Goal: Information Seeking & Learning: Find specific fact

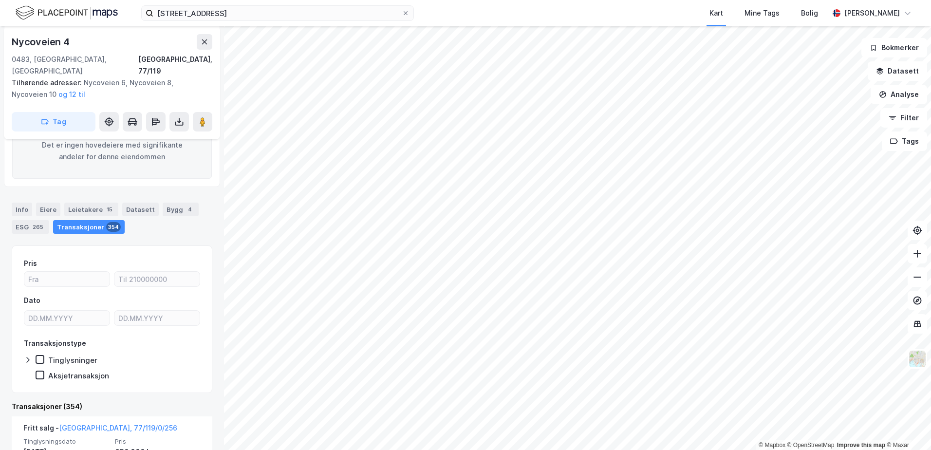
scroll to position [171, 0]
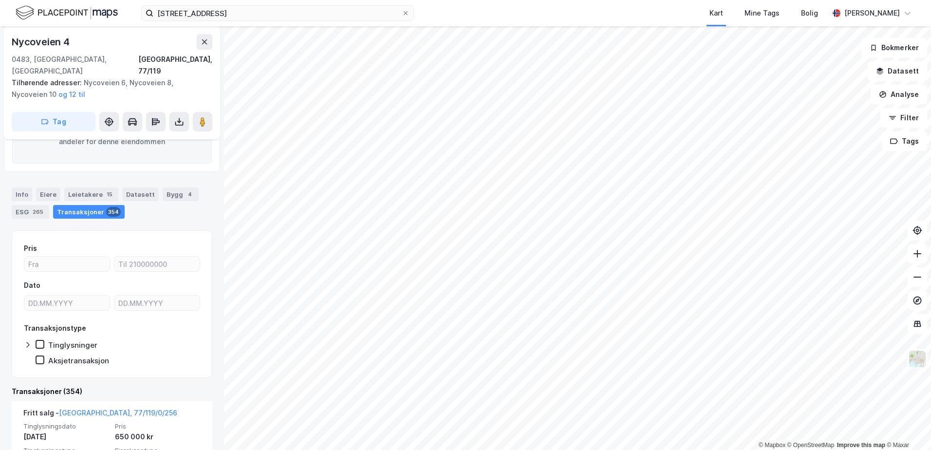
click at [33, 187] on div "Info [PERSON_NAME] 15 Datasett Bygg 4 ESG 265 Transaksjoner 354" at bounding box center [112, 202] width 201 height 31
click at [50, 187] on div "Eiere" at bounding box center [48, 194] width 24 height 14
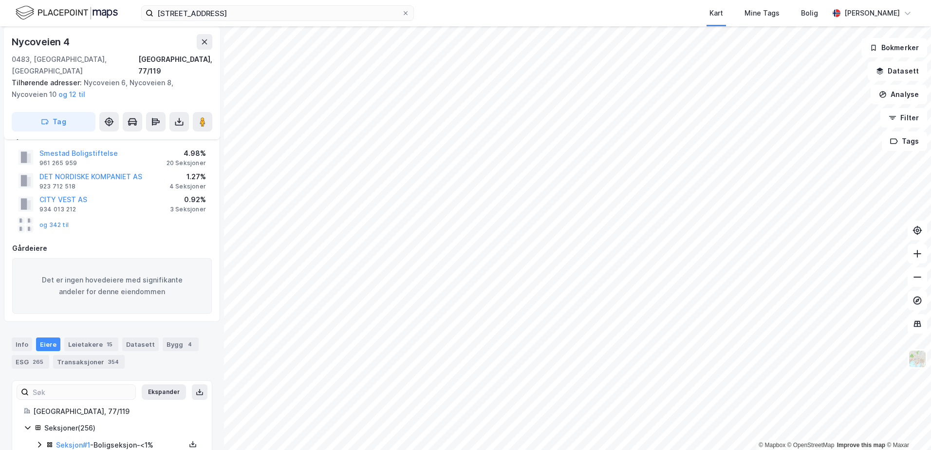
scroll to position [171, 0]
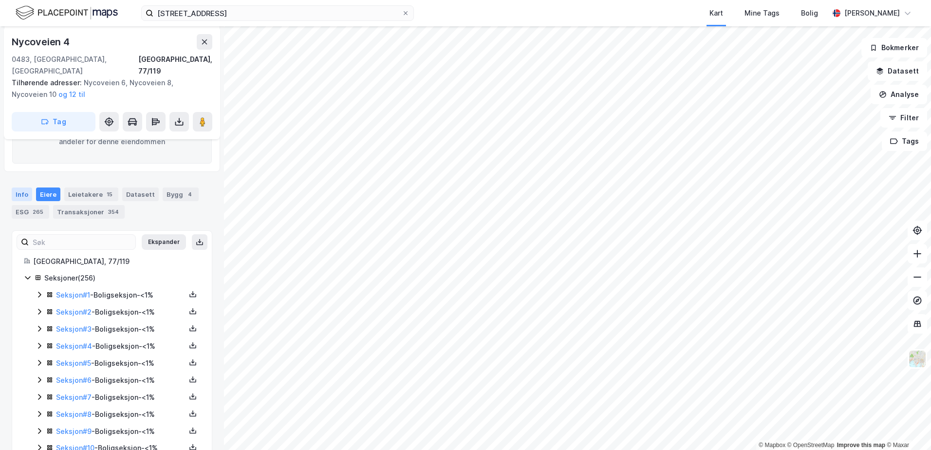
click at [24, 187] on div "Info" at bounding box center [22, 194] width 20 height 14
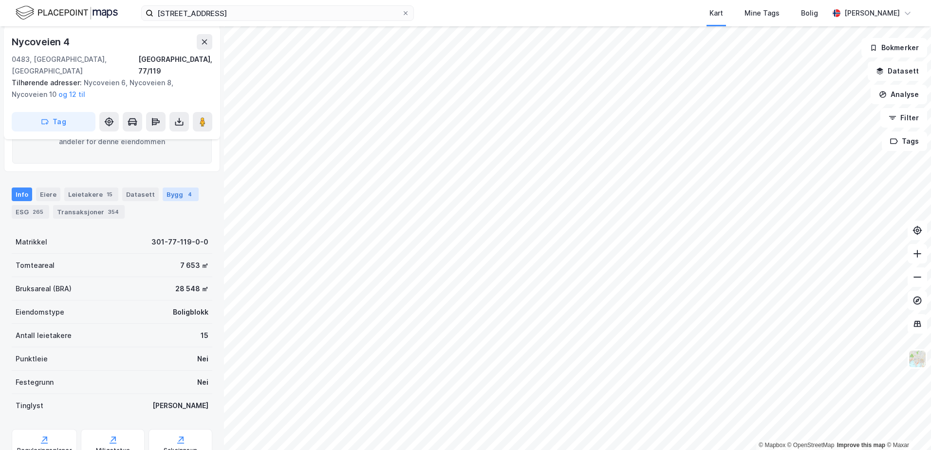
click at [163, 187] on div "Bygg 4" at bounding box center [181, 194] width 36 height 14
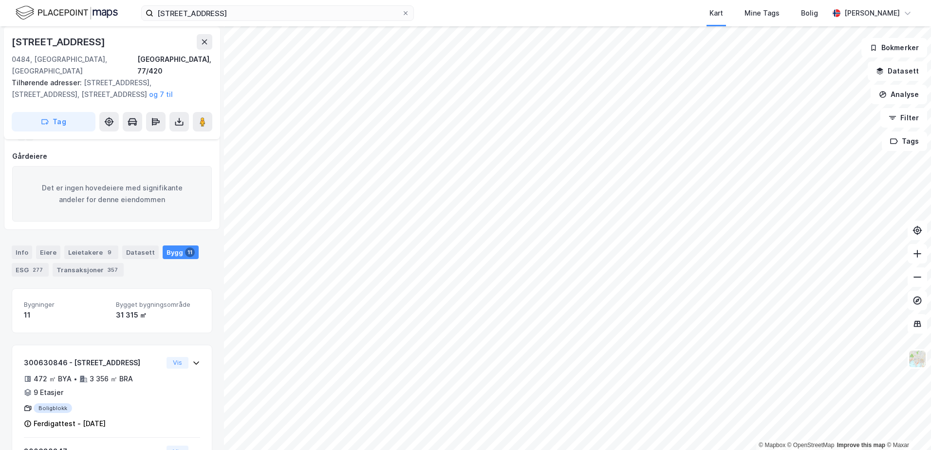
scroll to position [114, 0]
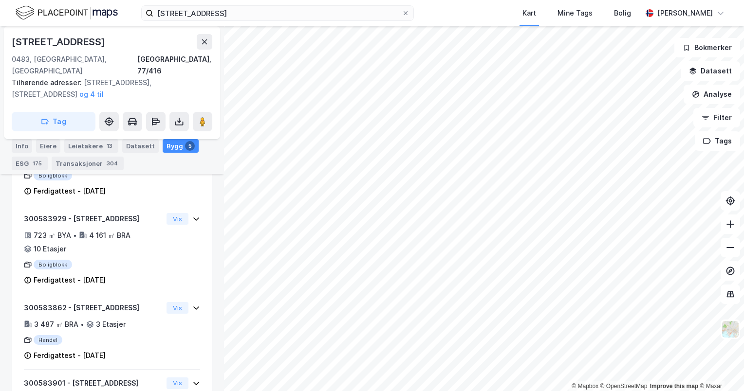
scroll to position [403, 0]
click at [403, 11] on icon at bounding box center [406, 13] width 6 height 6
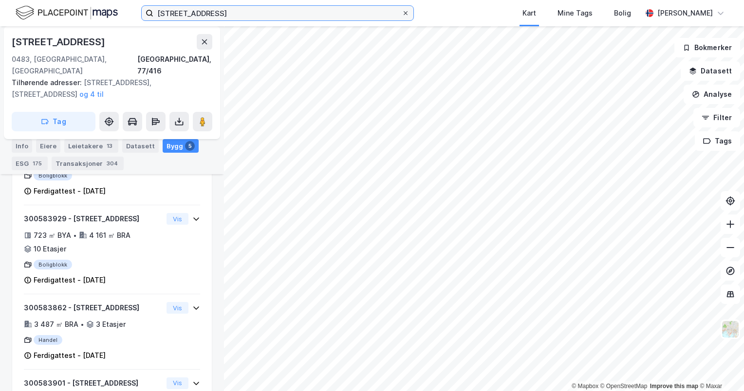
click at [402, 11] on input "[STREET_ADDRESS]" at bounding box center [277, 13] width 248 height 15
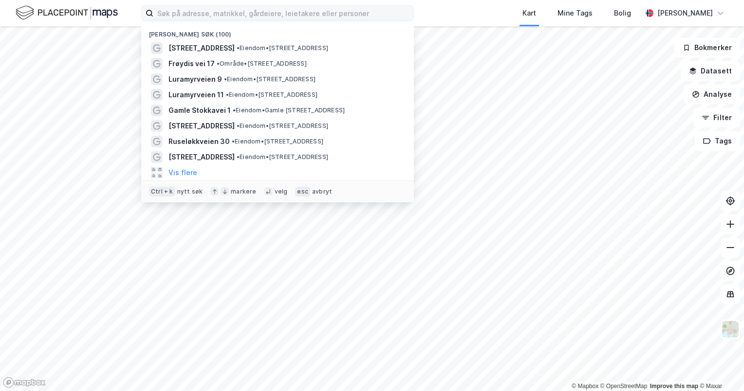
click at [444, 17] on div "Nylige søk (100) Økernveien 145 • Eiendom • [STREET_ADDRESS] • Område • [STREET…" at bounding box center [372, 13] width 744 height 26
click at [278, 13] on input at bounding box center [283, 13] width 260 height 15
type input "g"
click at [209, 110] on span "Gamle Stokkavei 1" at bounding box center [199, 111] width 62 height 12
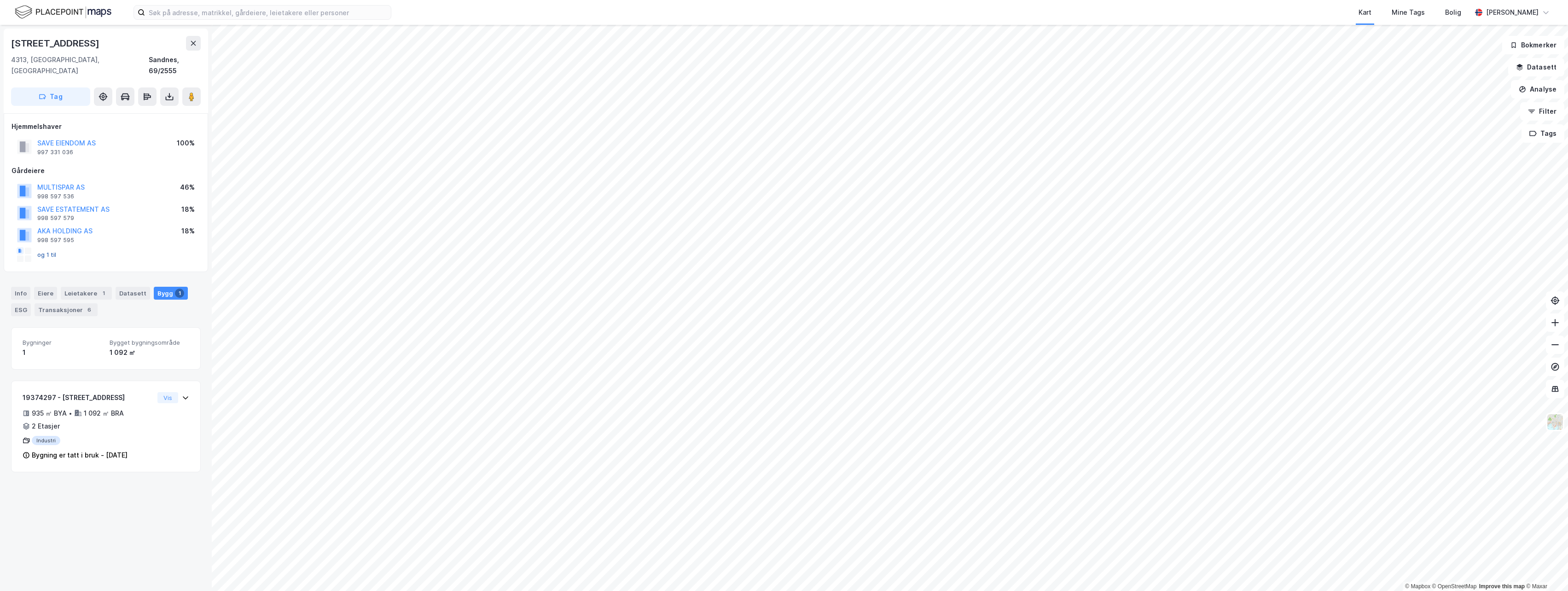
click at [54, 248] on div "og 1 til" at bounding box center [37, 255] width 40 height 15
click at [0, 0] on button "og 1 til" at bounding box center [0, 0] width 0 height 0
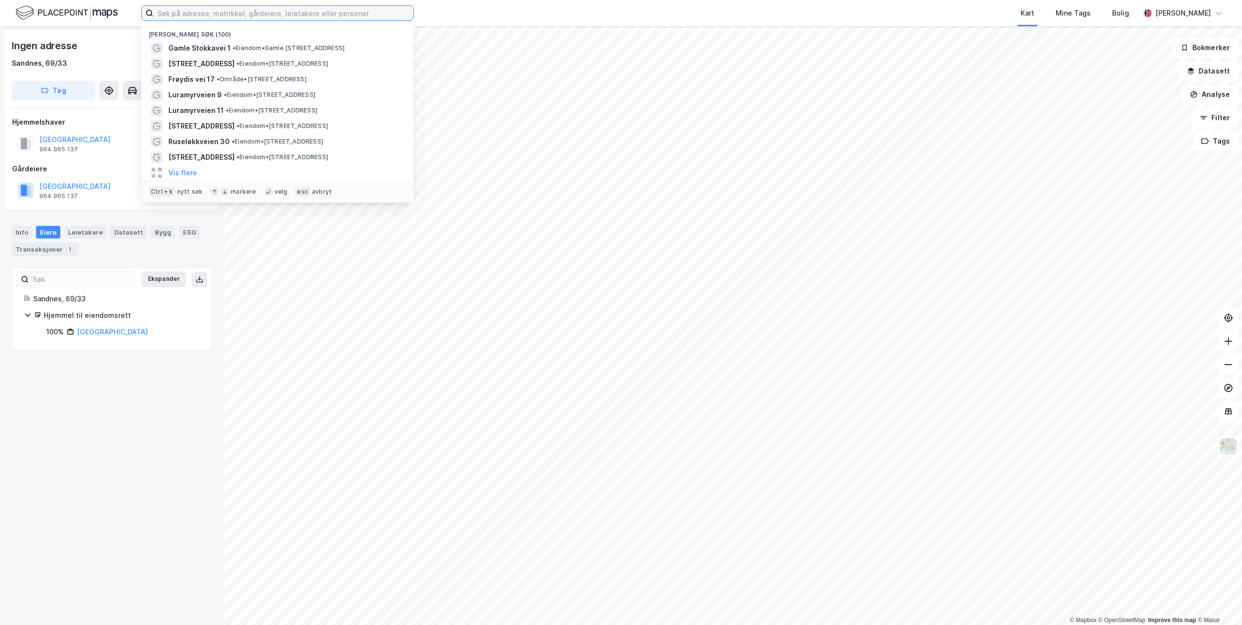
click at [200, 17] on input at bounding box center [283, 13] width 260 height 15
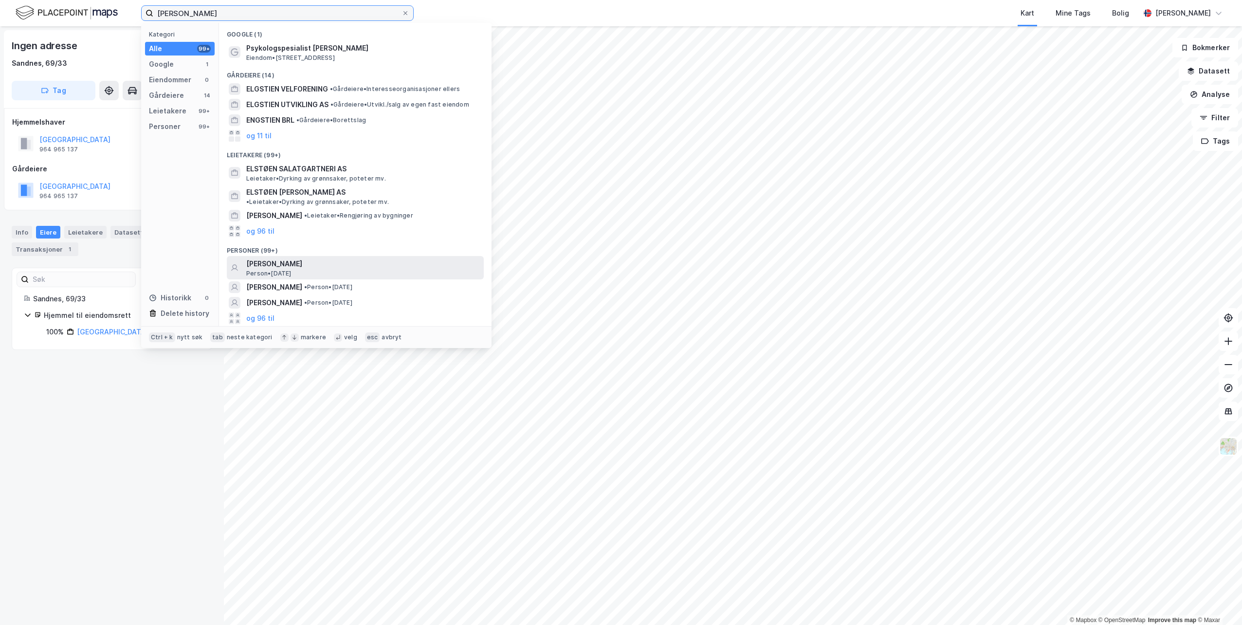
type input "[PERSON_NAME]"
click at [377, 269] on div "[PERSON_NAME] Person • [DATE]" at bounding box center [364, 267] width 236 height 19
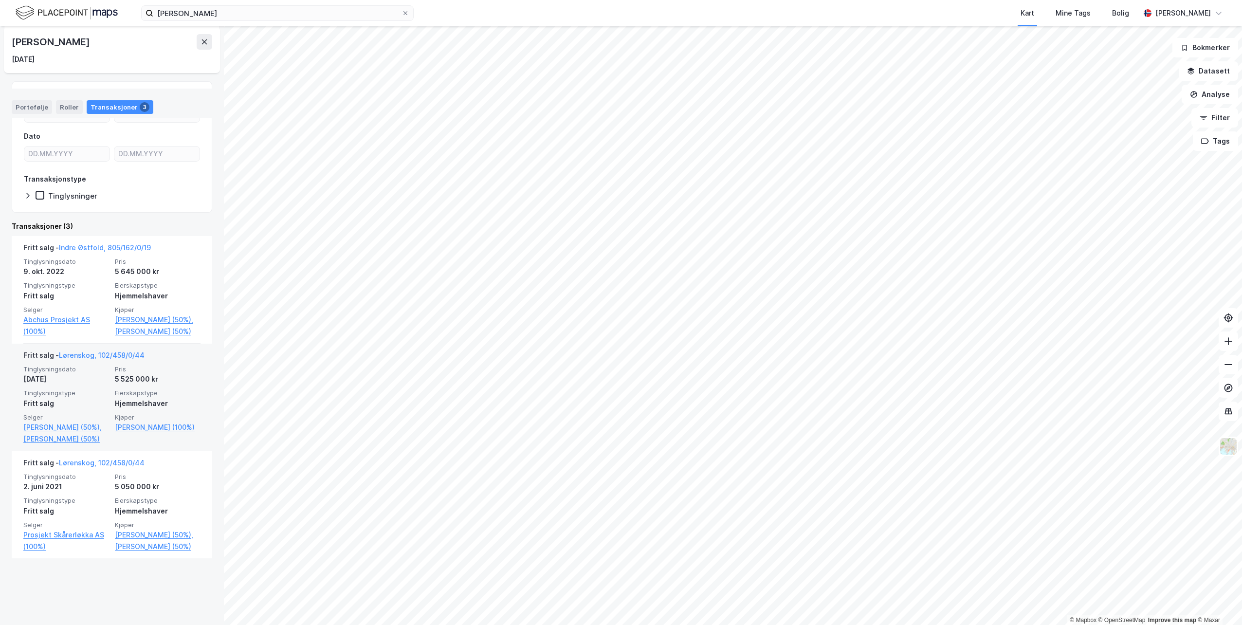
scroll to position [119, 0]
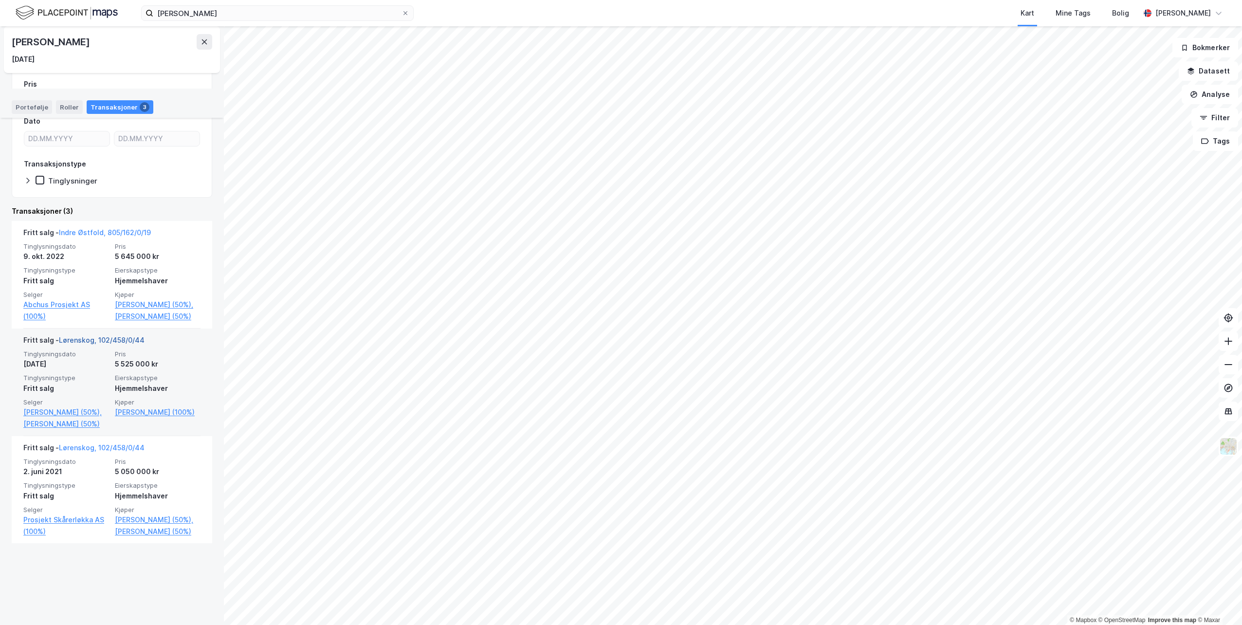
click at [123, 344] on link "Lørenskog, 102/458/0/44" at bounding box center [102, 340] width 86 height 8
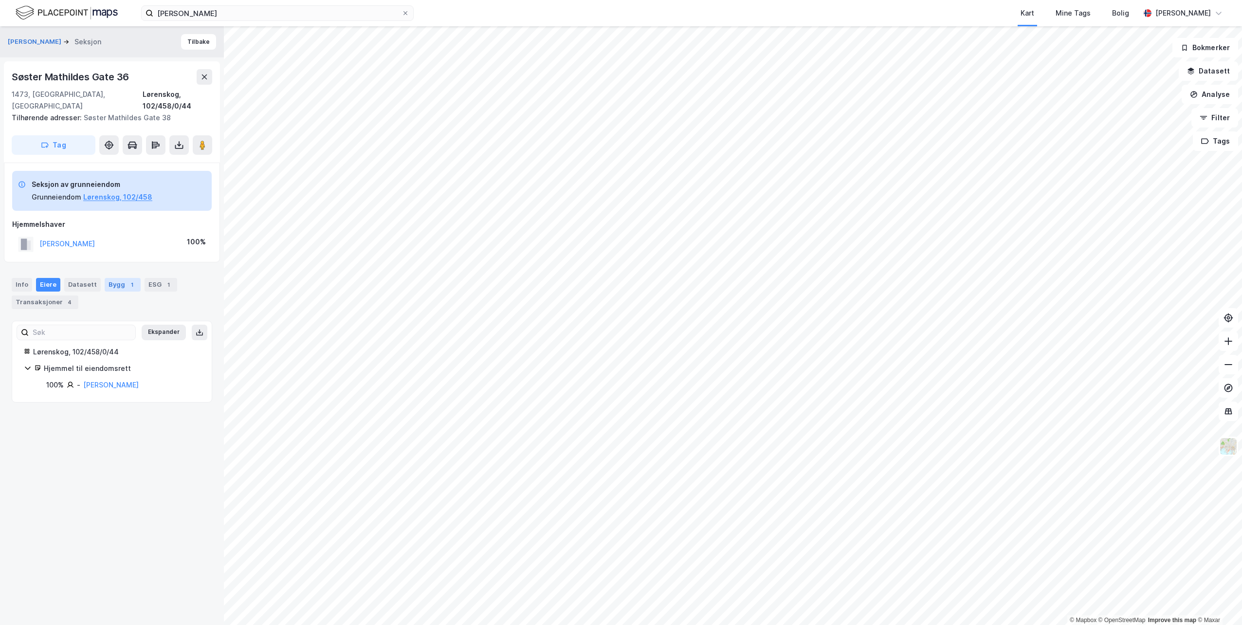
click at [127, 280] on div "1" at bounding box center [132, 285] width 10 height 10
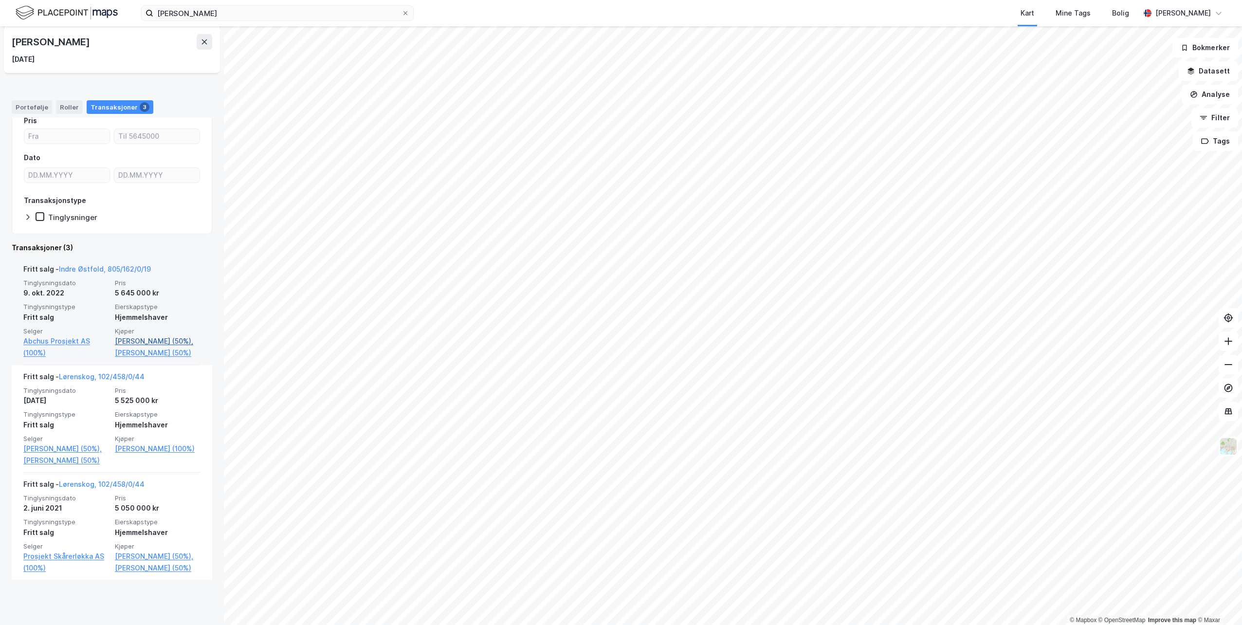
scroll to position [119, 0]
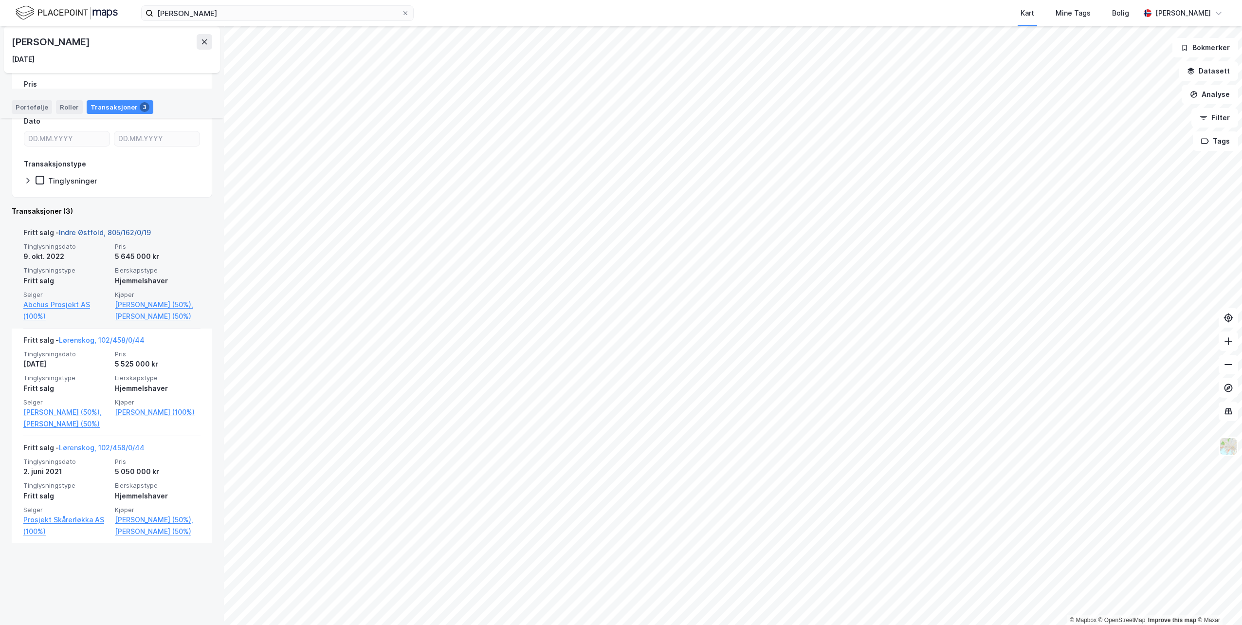
click at [131, 236] on link "Indre Østfold, 805/162/0/19" at bounding box center [105, 232] width 92 height 8
